Goal: Task Accomplishment & Management: Manage account settings

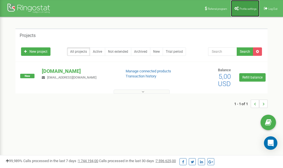
click at [245, 9] on span "Profile settings" at bounding box center [247, 8] width 17 height 3
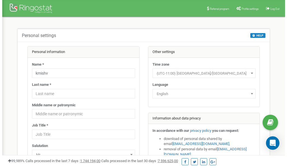
scroll to position [28, 0]
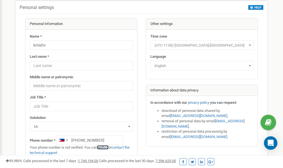
click at [105, 147] on link "verify it" at bounding box center [102, 147] width 11 height 4
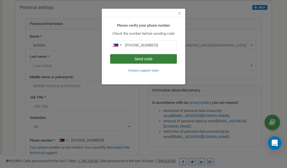
click at [139, 59] on button "Send code" at bounding box center [143, 59] width 67 height 10
